Goal: Task Accomplishment & Management: Manage account settings

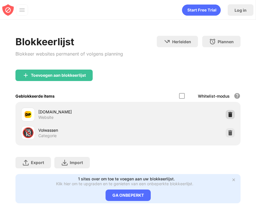
click at [232, 115] on img at bounding box center [231, 115] width 6 height 6
